Goal: Task Accomplishment & Management: Manage account settings

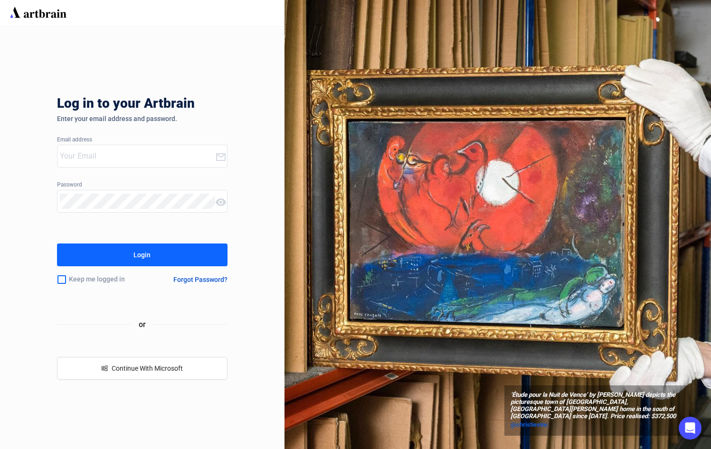
type input "[PERSON_NAME][EMAIL_ADDRESS][DOMAIN_NAME]"
click at [193, 260] on button "Login" at bounding box center [142, 255] width 171 height 23
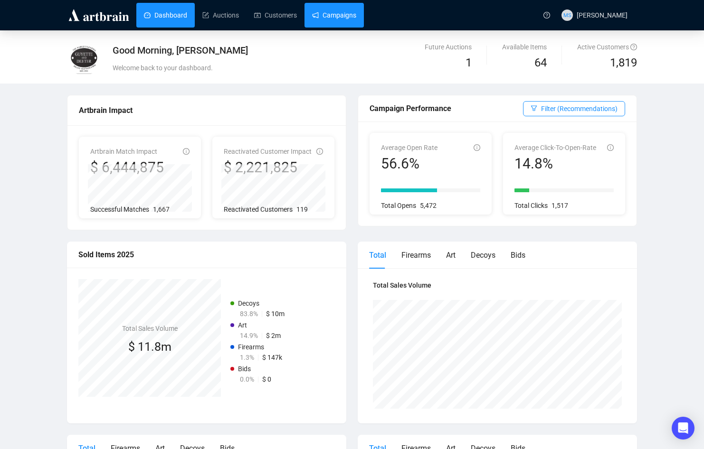
click at [349, 14] on link "Campaigns" at bounding box center [334, 15] width 44 height 25
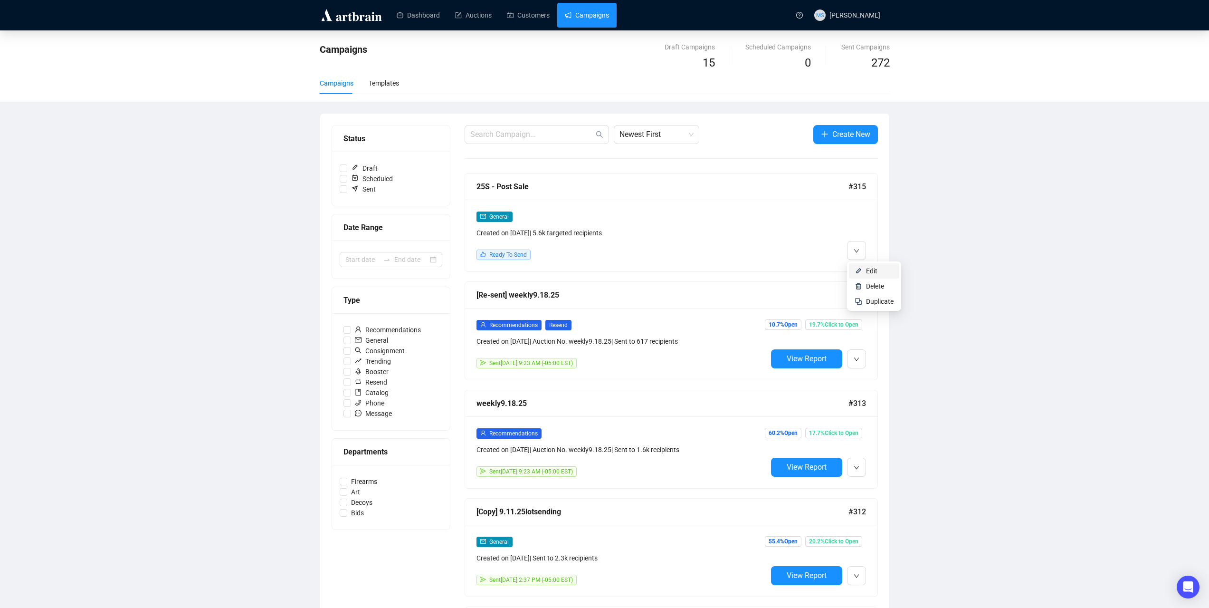
click at [711, 269] on li "Edit" at bounding box center [874, 270] width 50 height 15
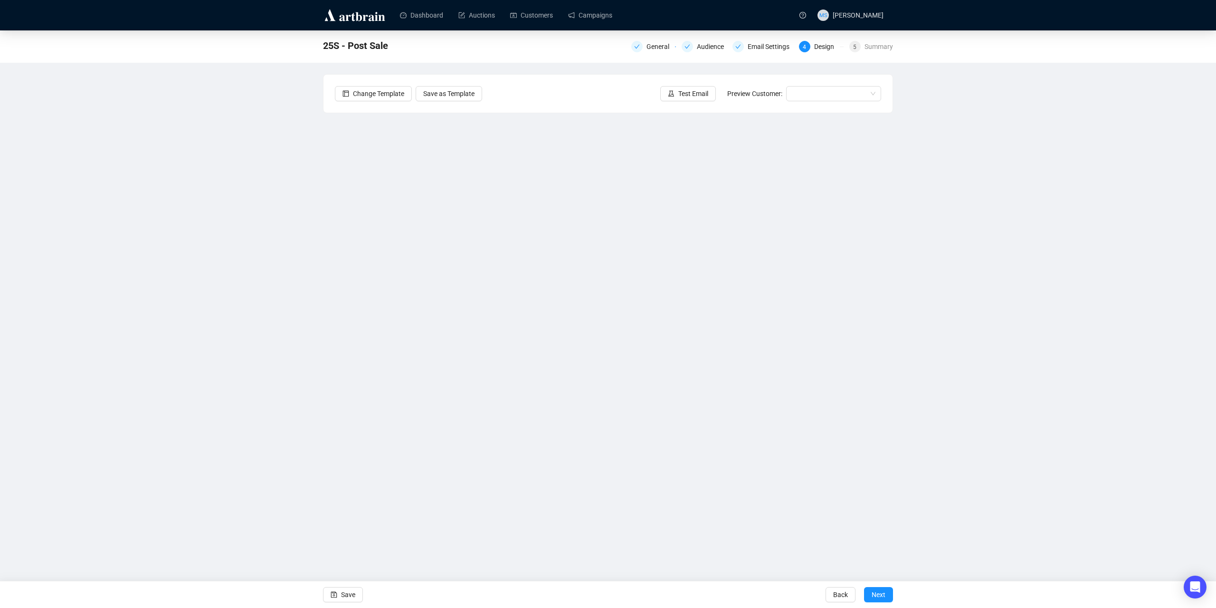
click at [235, 351] on div "25S - Post Sale General Audience Email Settings 4 Design 5 Summary Change Templ…" at bounding box center [608, 259] width 1216 height 459
click at [356, 449] on button "Save" at bounding box center [343, 594] width 40 height 15
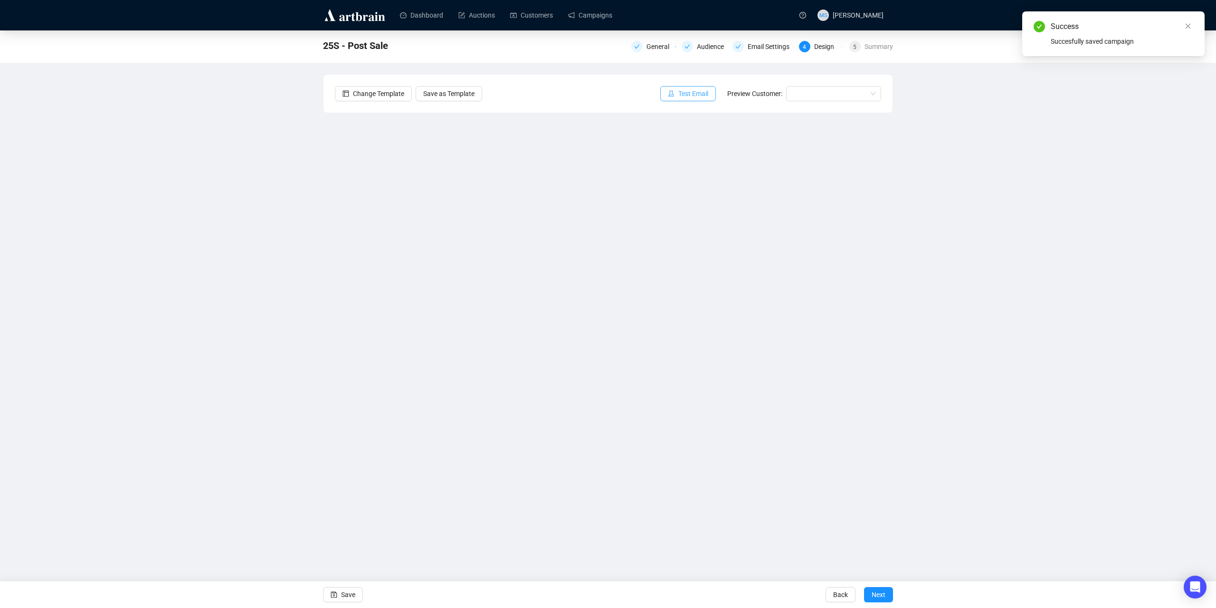
click at [686, 94] on span "Test Email" at bounding box center [693, 93] width 30 height 10
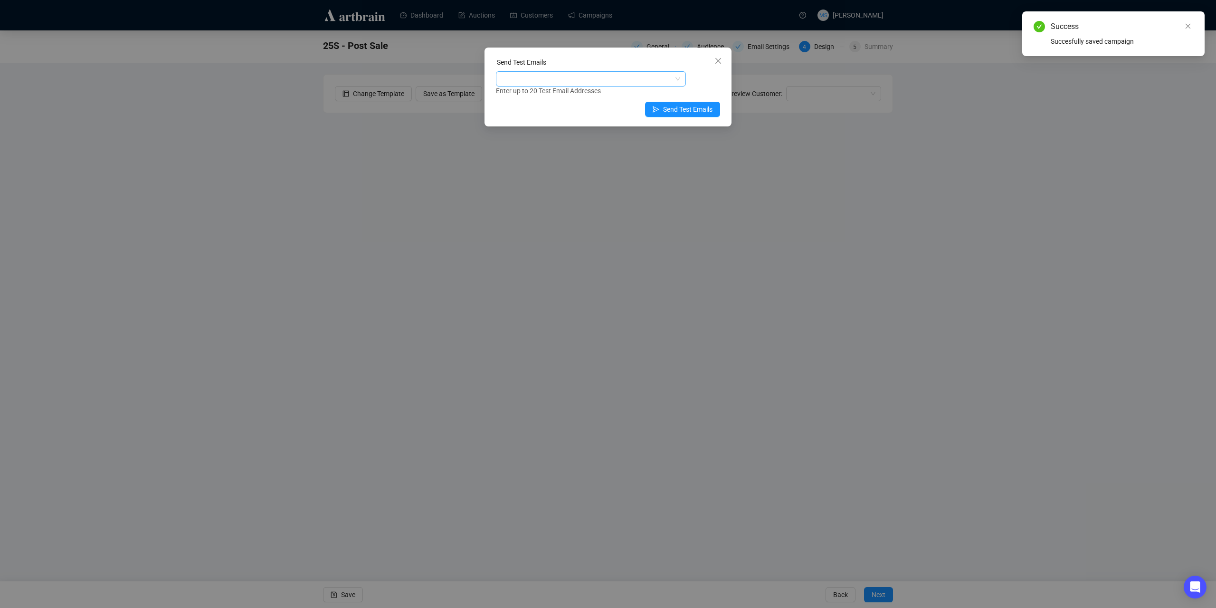
click at [635, 77] on div at bounding box center [586, 78] width 176 height 13
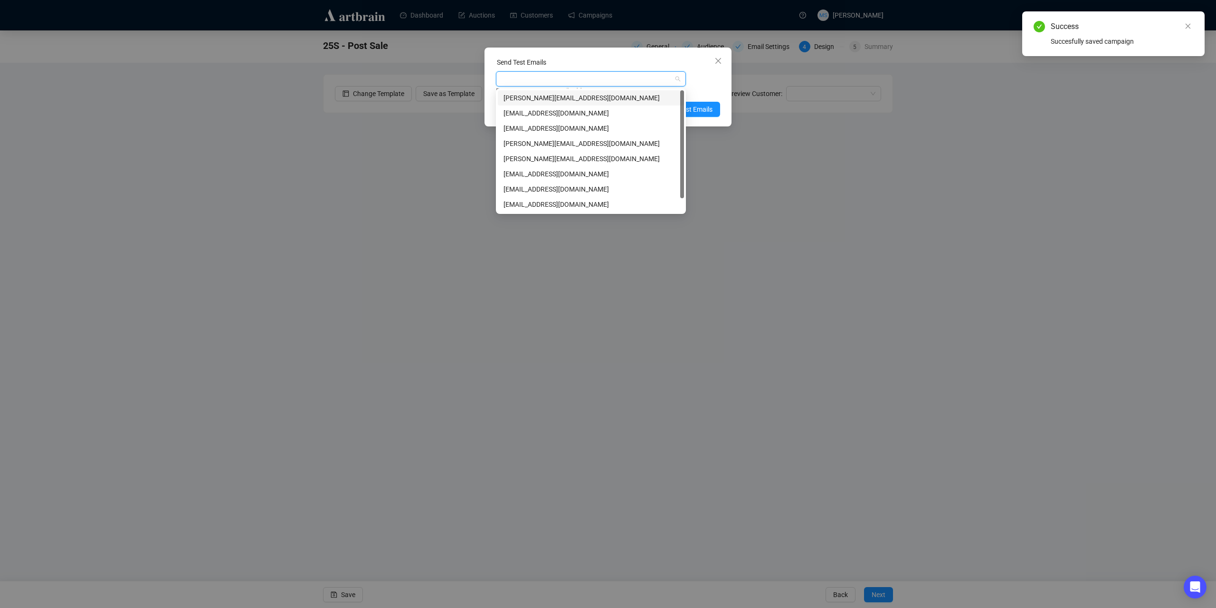
click at [601, 98] on div "[PERSON_NAME][EMAIL_ADDRESS][DOMAIN_NAME]" at bounding box center [591, 98] width 175 height 10
click at [697, 90] on div "Enter up to 20 Test Email Addresses" at bounding box center [608, 91] width 224 height 11
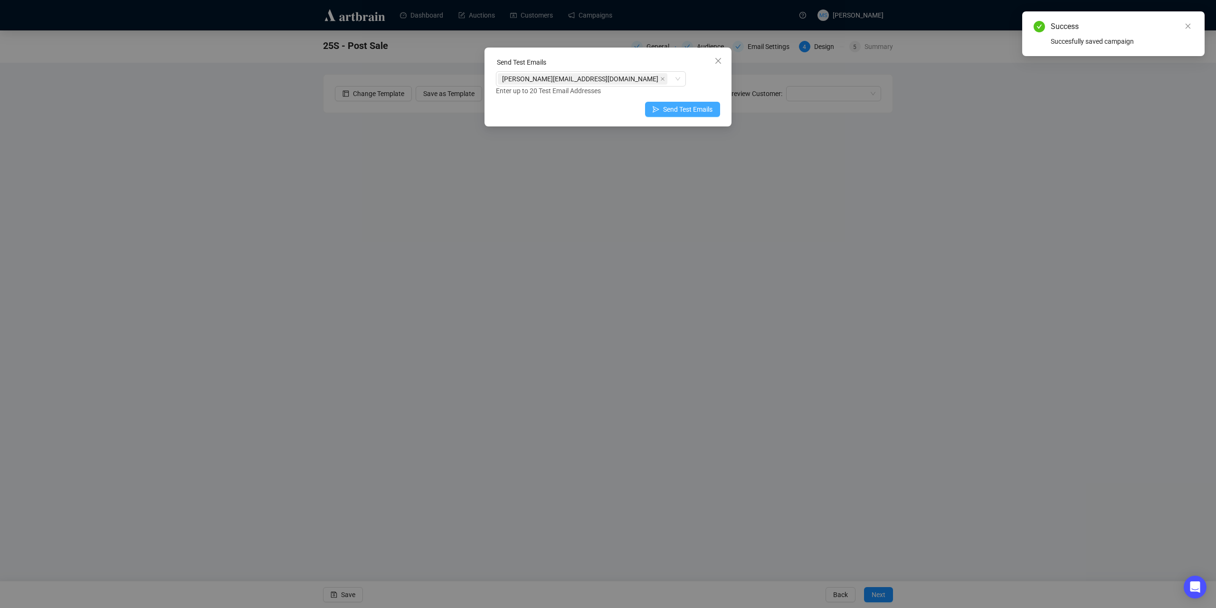
click at [700, 105] on span "Send Test Emails" at bounding box center [687, 109] width 49 height 10
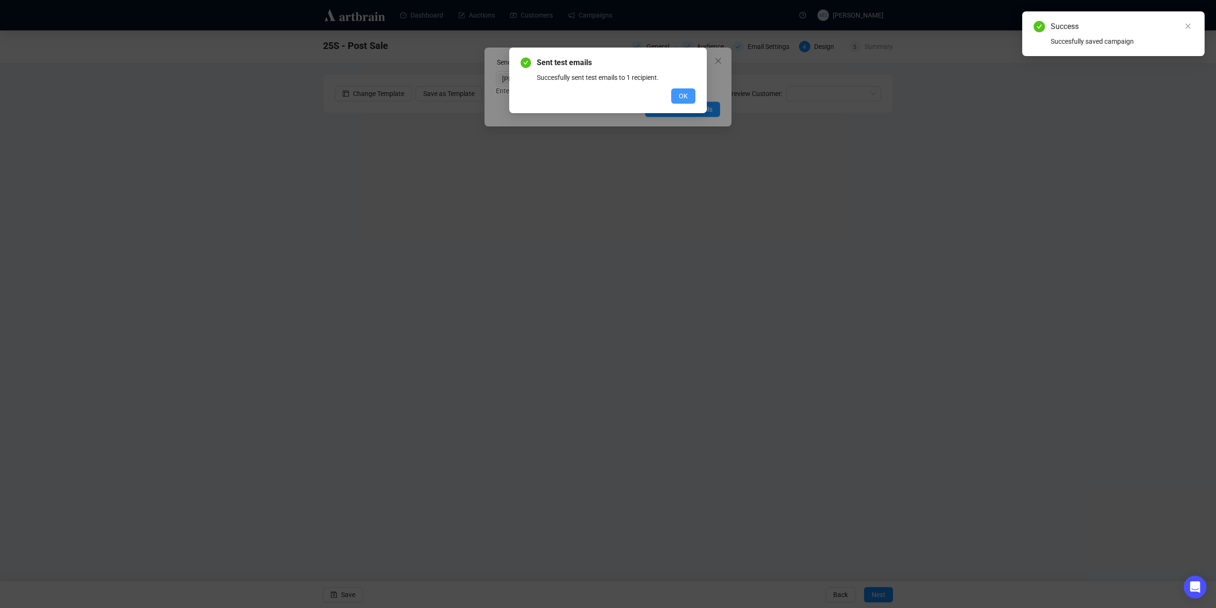
click at [682, 91] on span "OK" at bounding box center [683, 96] width 9 height 10
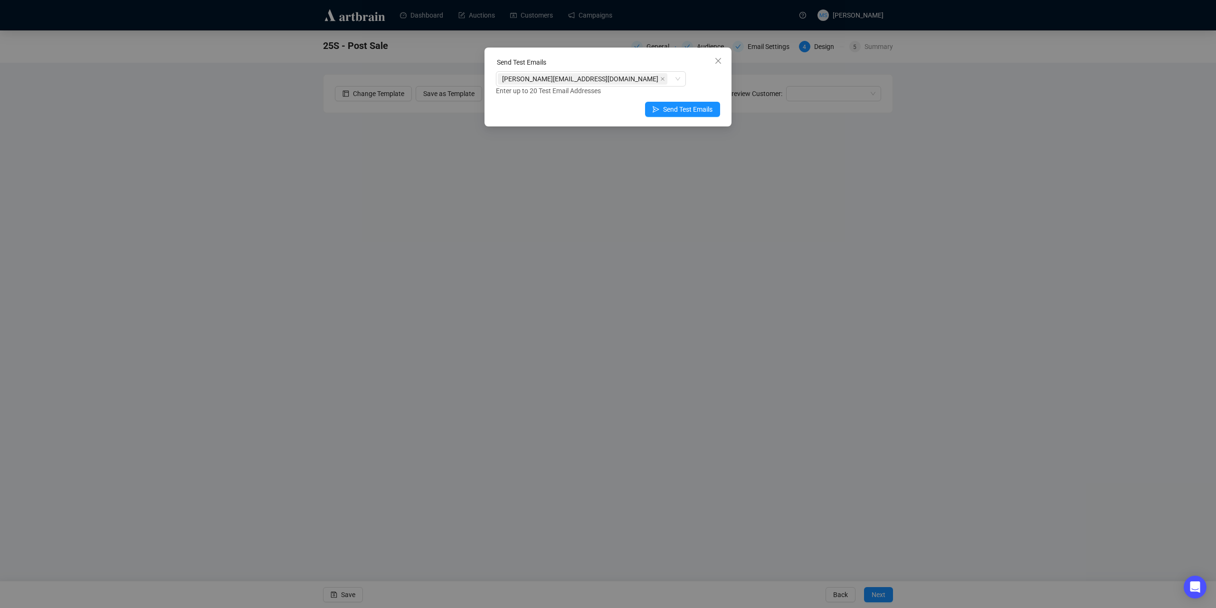
click at [220, 165] on div "Send Test Emails [PERSON_NAME][EMAIL_ADDRESS][DOMAIN_NAME] Enter up to 20 Test …" at bounding box center [608, 304] width 1216 height 608
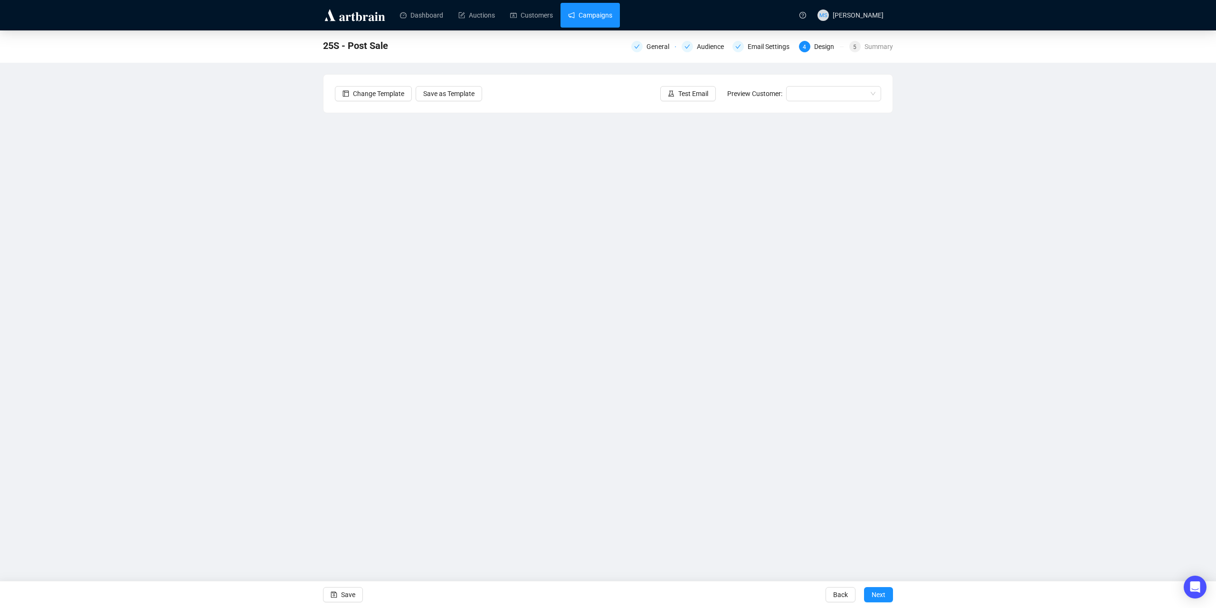
click at [601, 13] on link "Campaigns" at bounding box center [590, 15] width 44 height 25
